Goal: Find specific page/section: Find specific page/section

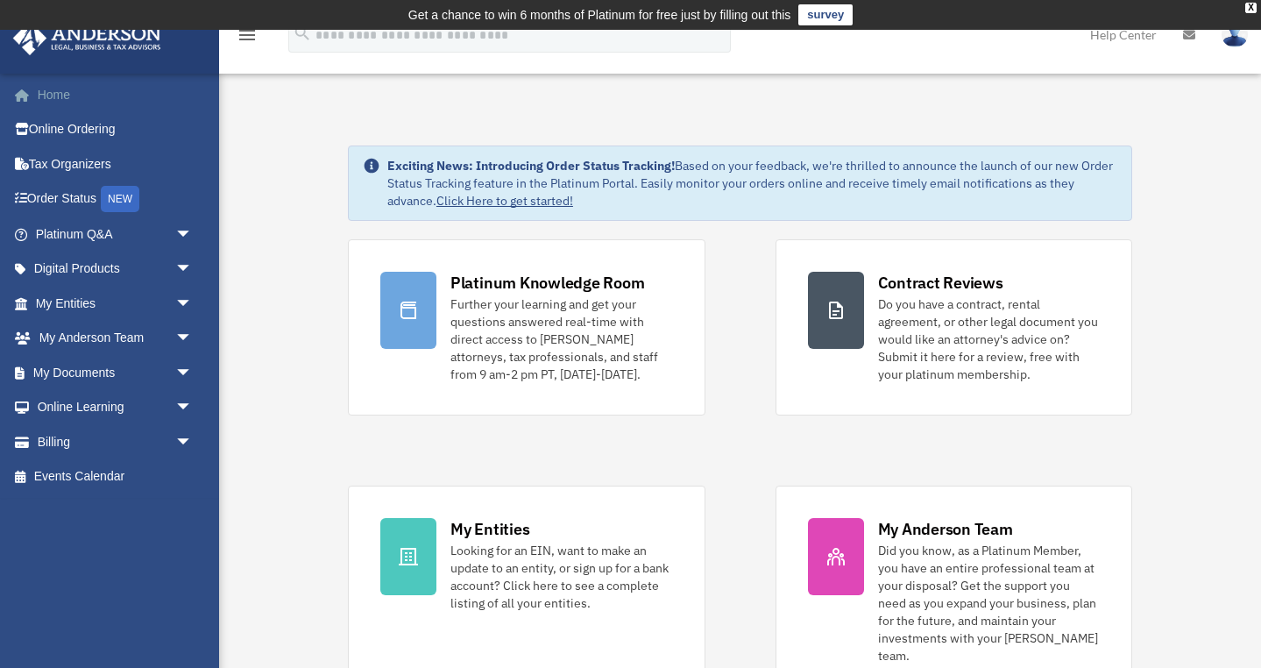
click at [62, 96] on link "Home" at bounding box center [115, 94] width 207 height 35
click at [95, 375] on link "My Documents arrow_drop_down" at bounding box center [115, 372] width 207 height 35
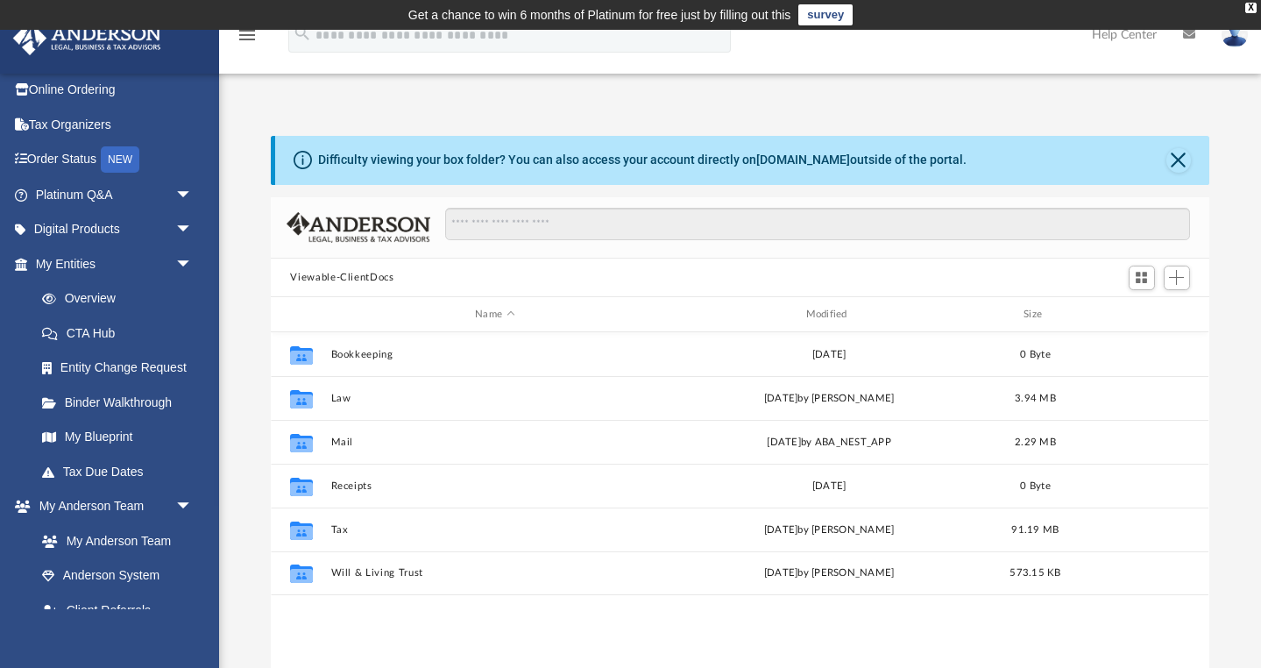
scroll to position [42, 0]
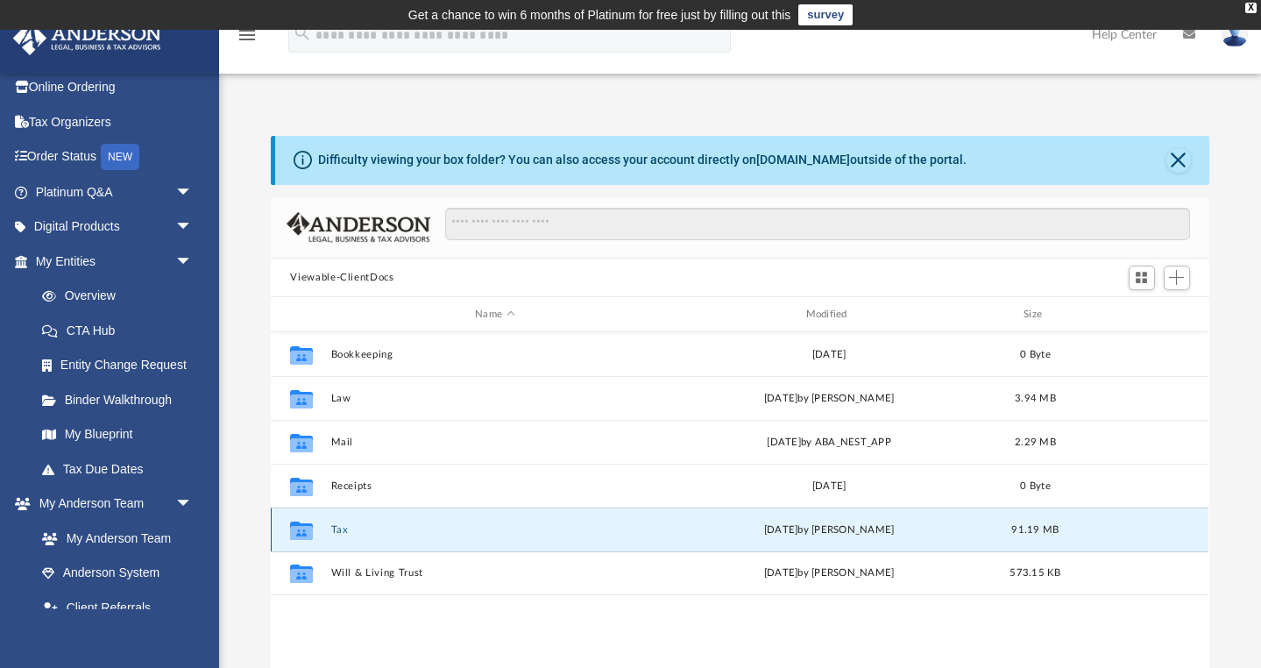
click at [339, 526] on button "Tax" at bounding box center [494, 529] width 327 height 11
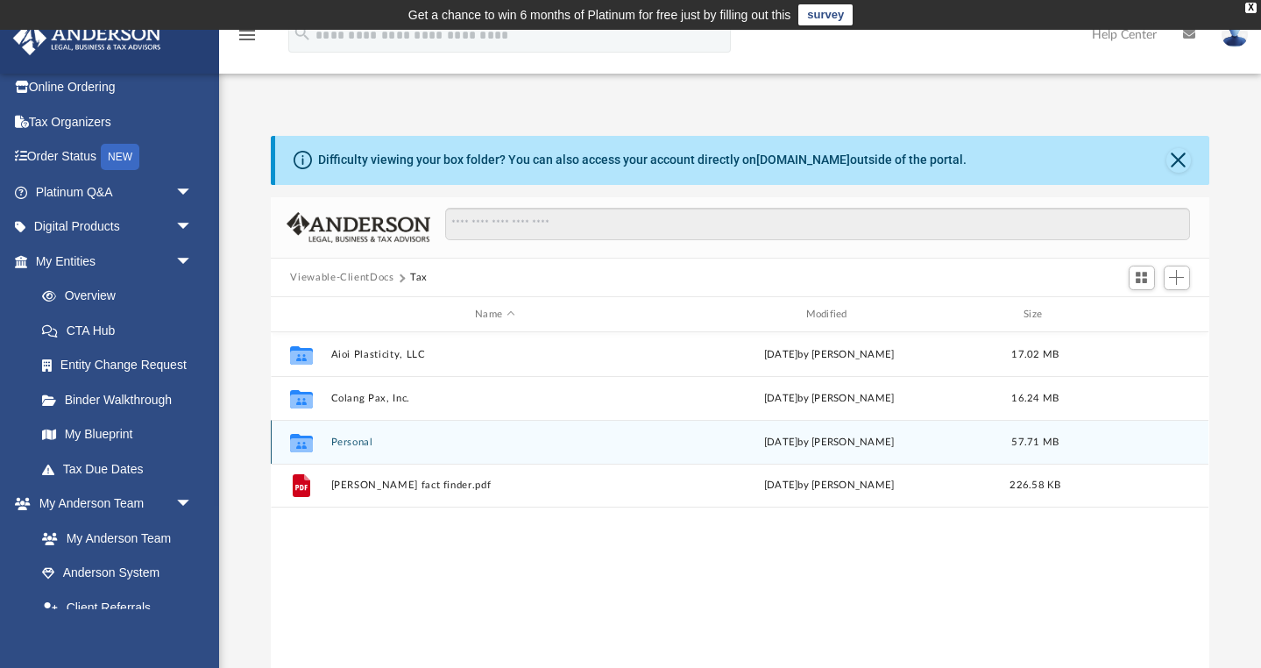
click at [363, 446] on button "Personal" at bounding box center [494, 442] width 327 height 11
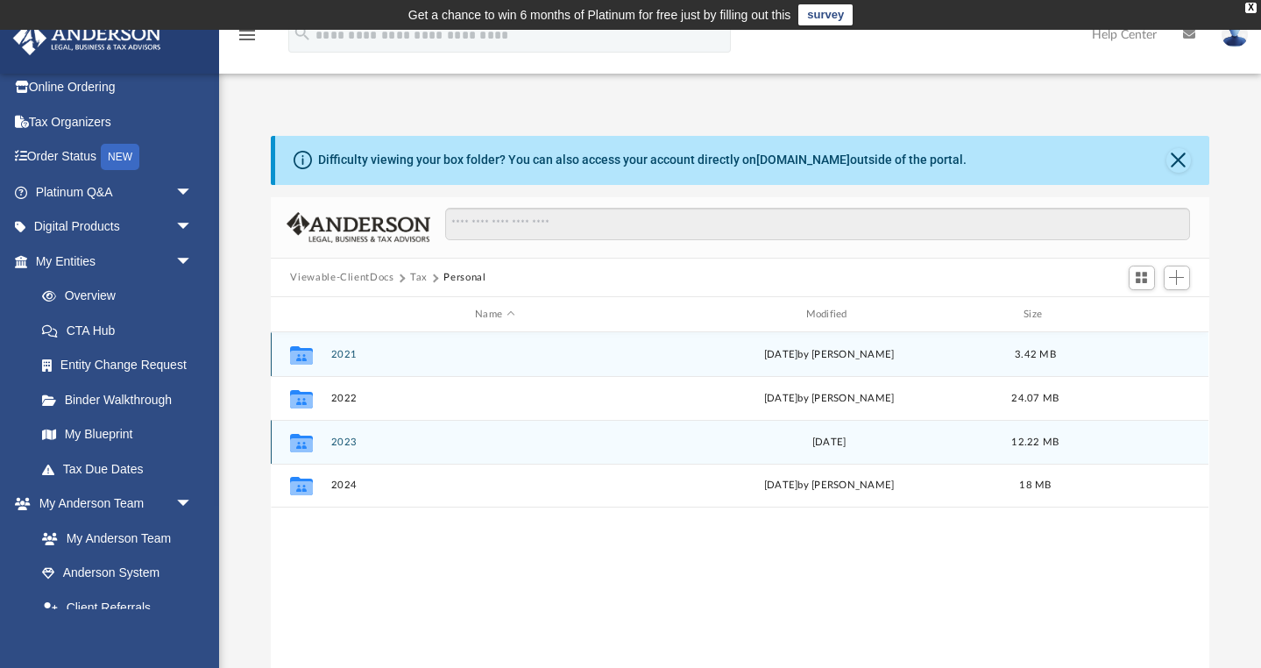
click at [363, 446] on button "2023" at bounding box center [494, 442] width 327 height 11
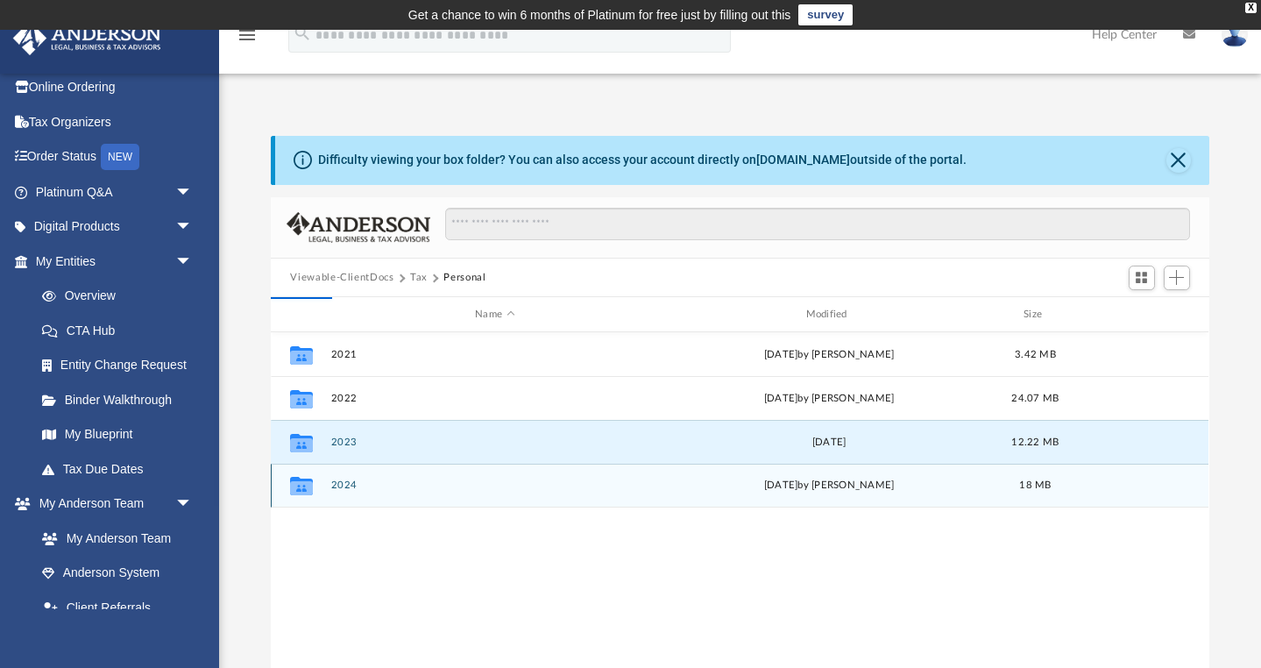
click at [357, 482] on button "2024" at bounding box center [494, 485] width 327 height 11
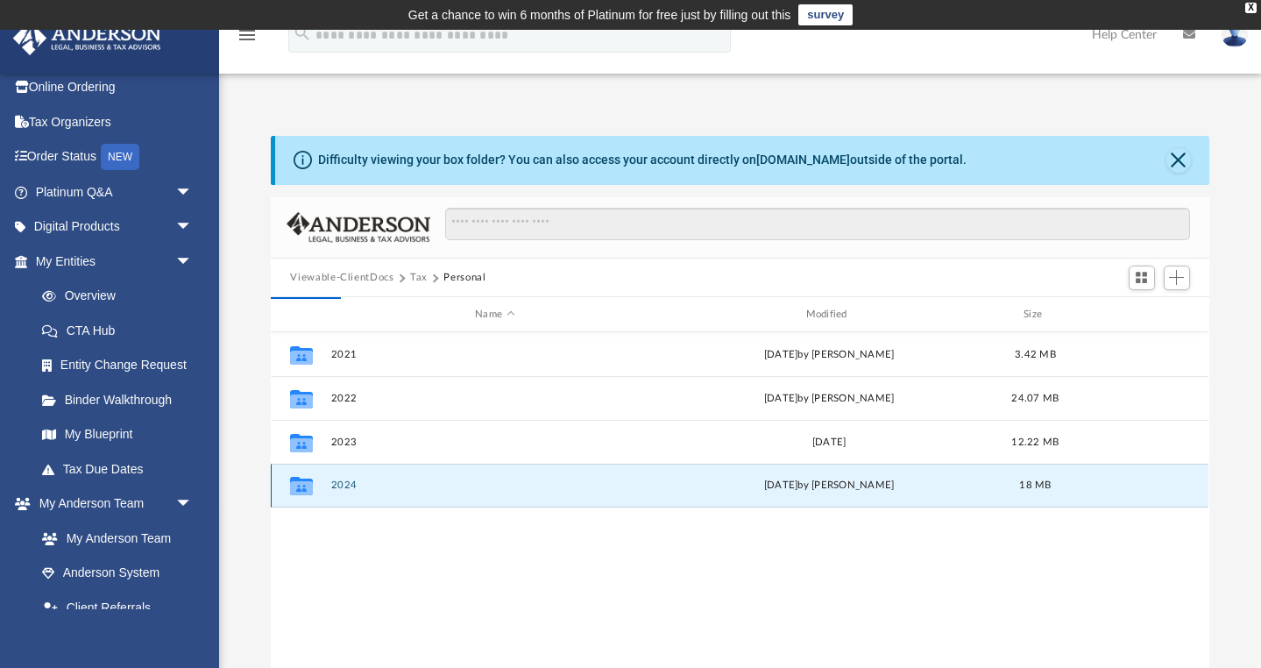
click at [357, 482] on button "2024" at bounding box center [494, 485] width 327 height 11
